Goal: Transaction & Acquisition: Purchase product/service

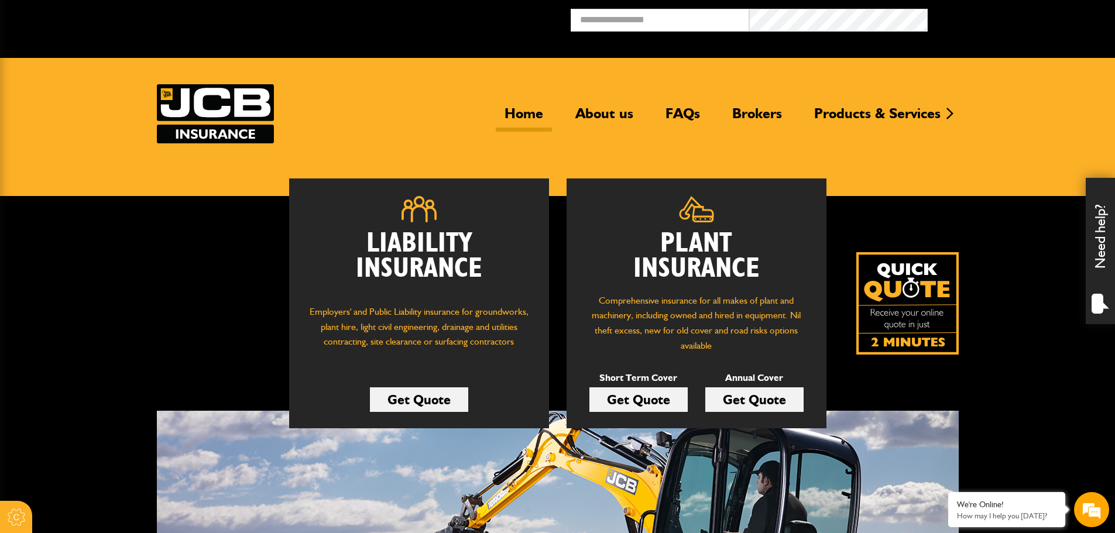
click at [439, 406] on link "Get Quote" at bounding box center [419, 399] width 98 height 25
